Goal: Find specific page/section: Find specific page/section

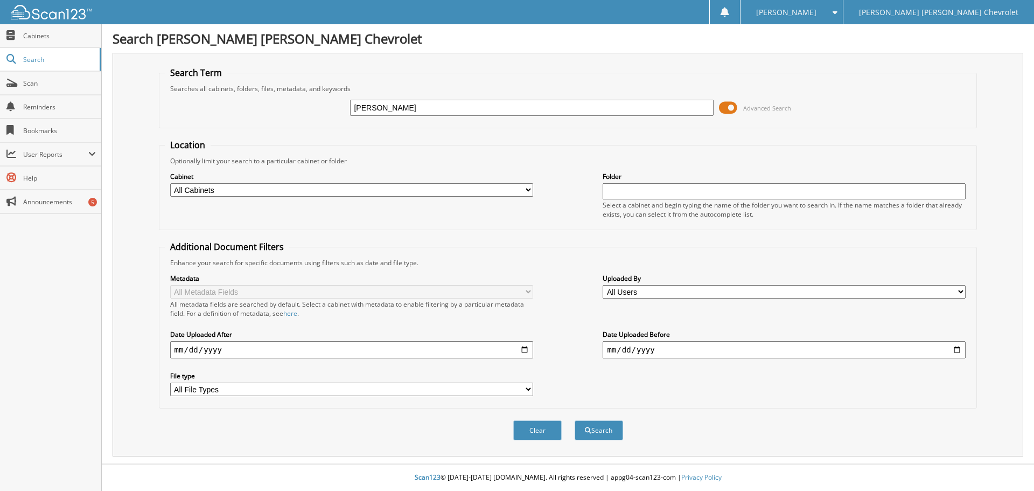
type input "[PERSON_NAME]"
click at [575, 420] on button "Search" at bounding box center [599, 430] width 48 height 20
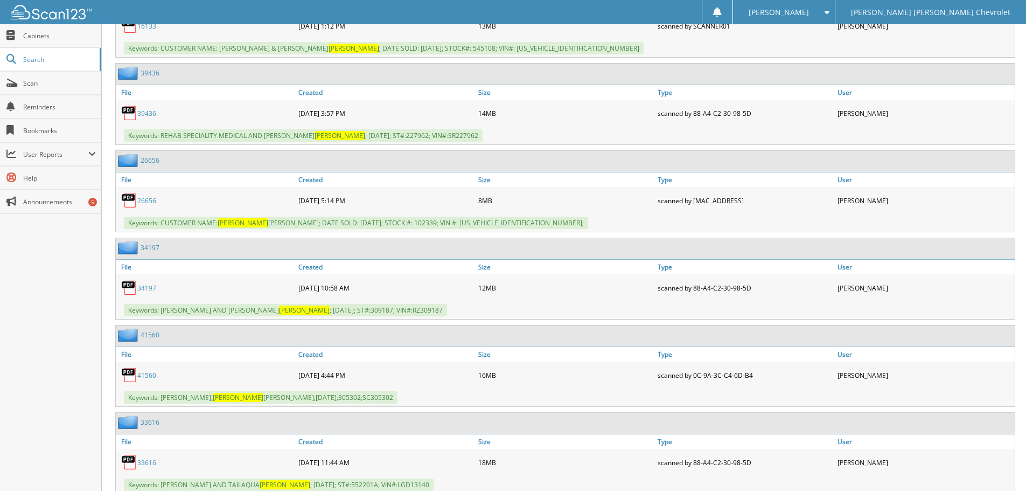
scroll to position [754, 0]
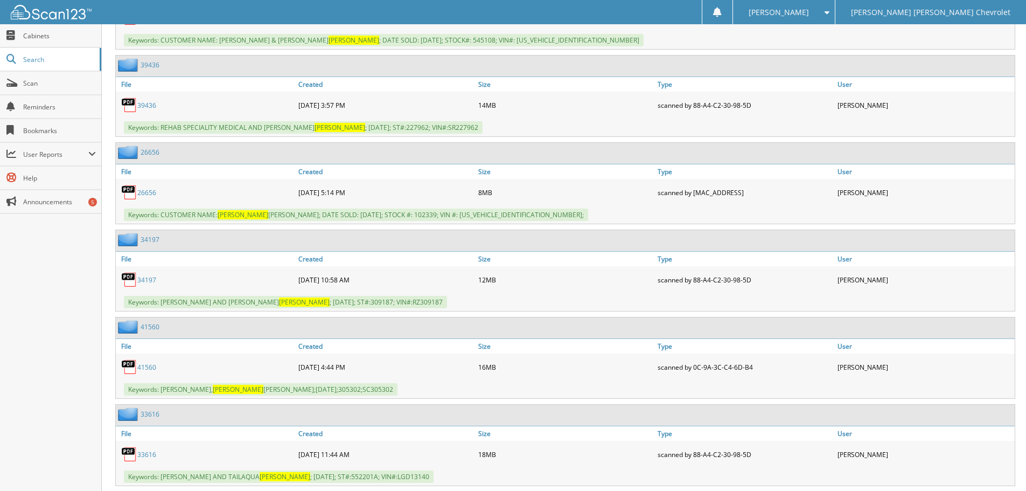
click at [152, 279] on link "34197" at bounding box center [146, 279] width 19 height 9
